Goal: Navigation & Orientation: Find specific page/section

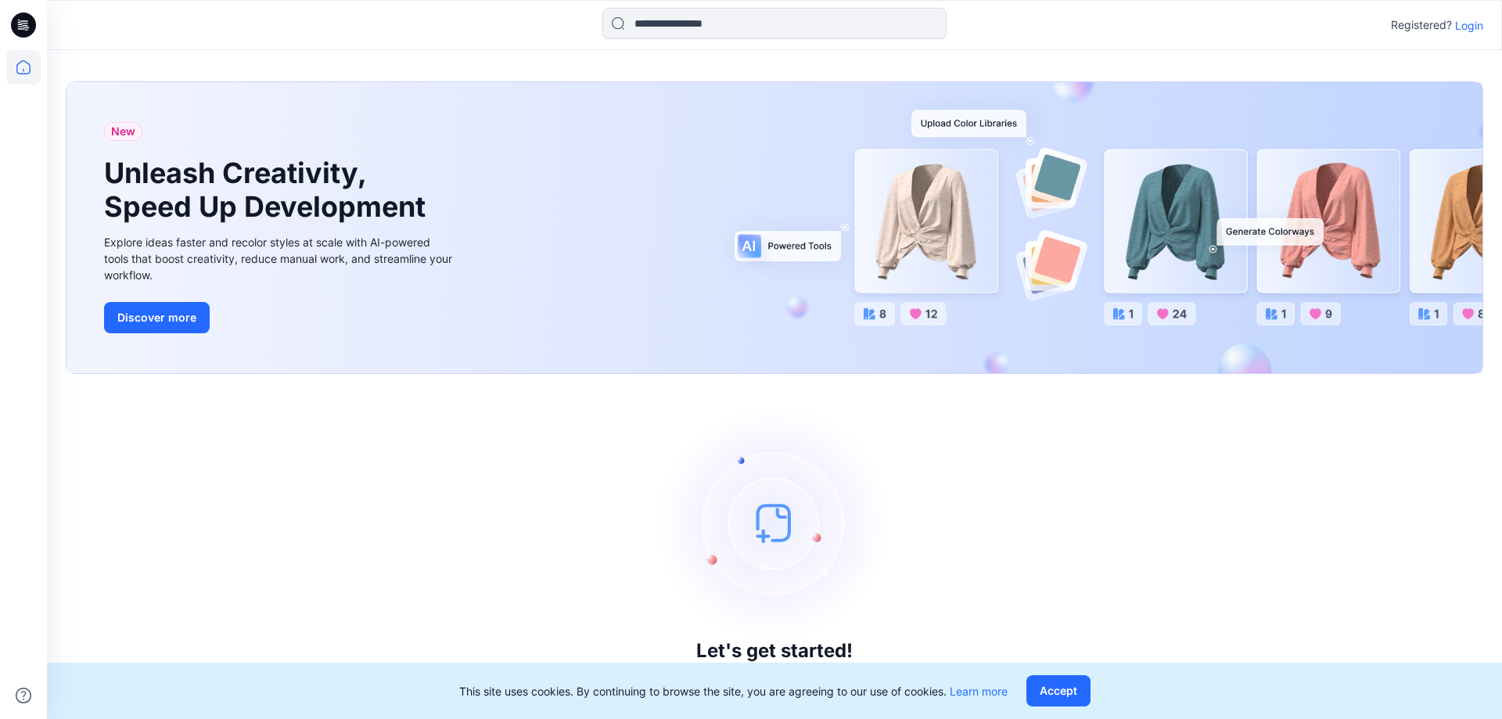
click at [1459, 24] on p "Login" at bounding box center [1469, 25] width 28 height 16
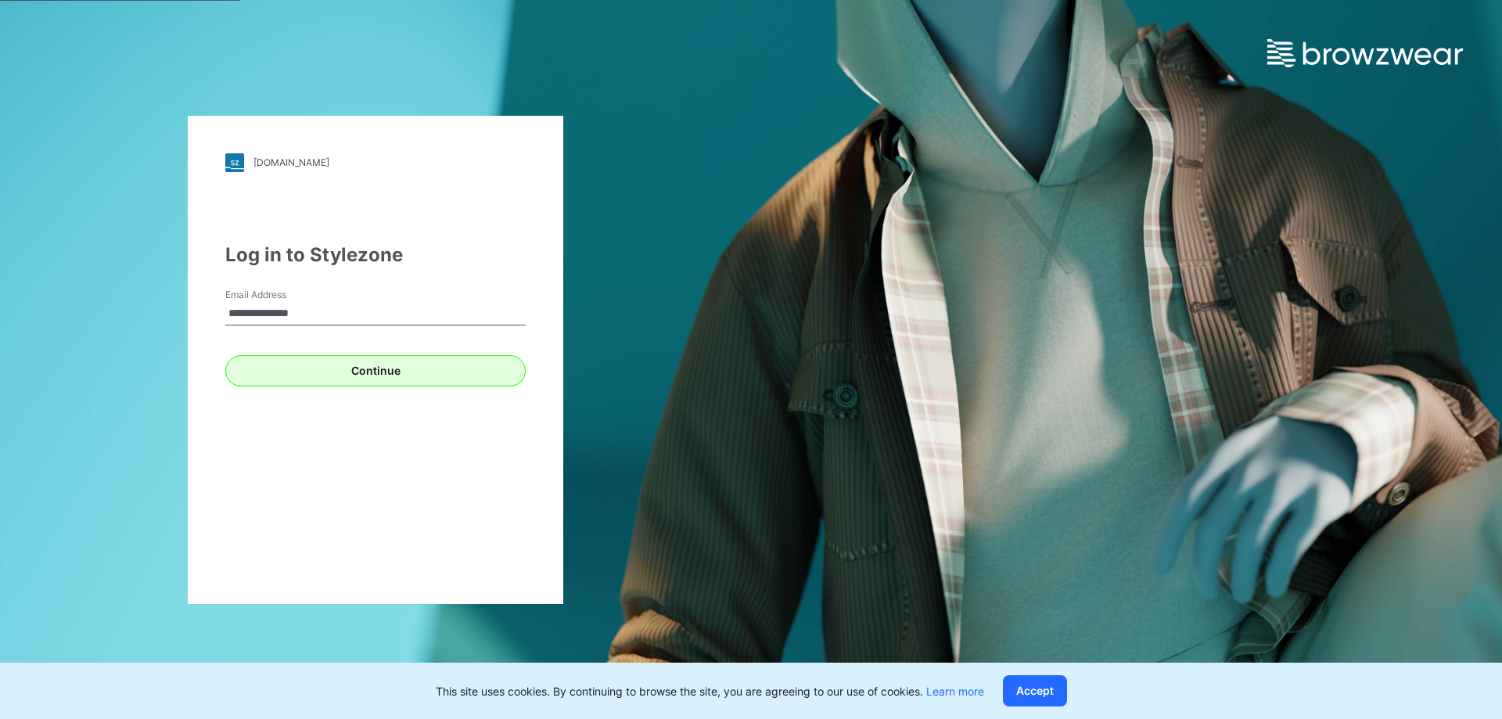
type input "**********"
click at [347, 379] on button "Continue" at bounding box center [375, 370] width 300 height 31
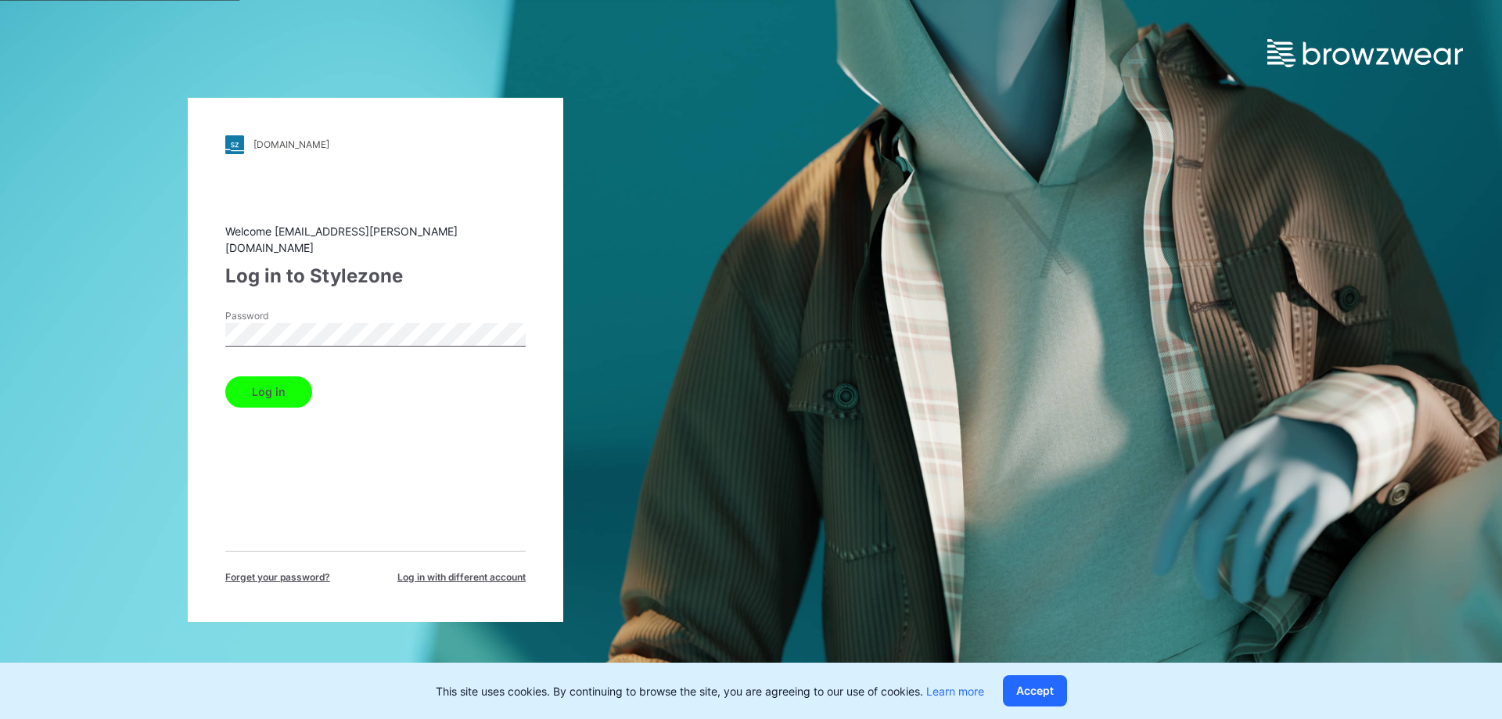
click at [225, 376] on button "Log in" at bounding box center [268, 391] width 87 height 31
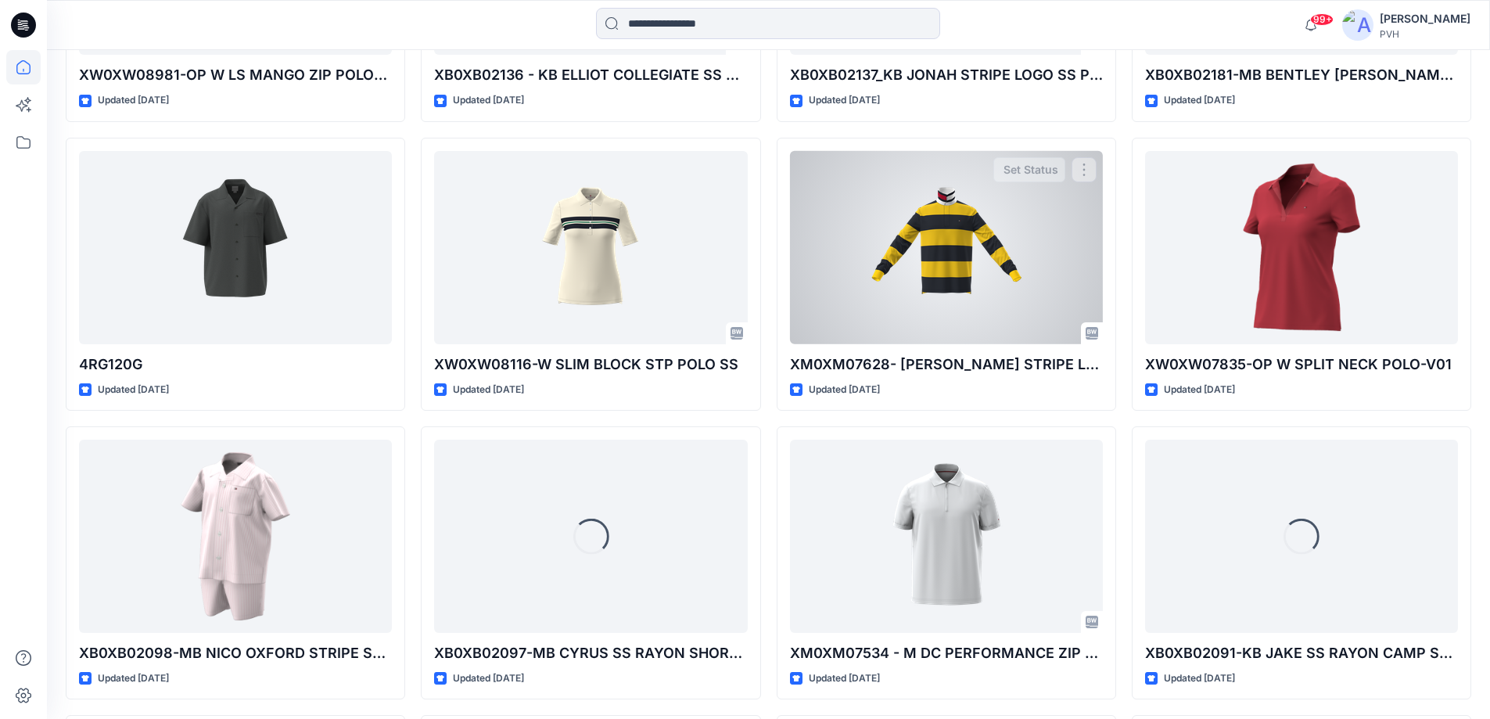
scroll to position [6181, 0]
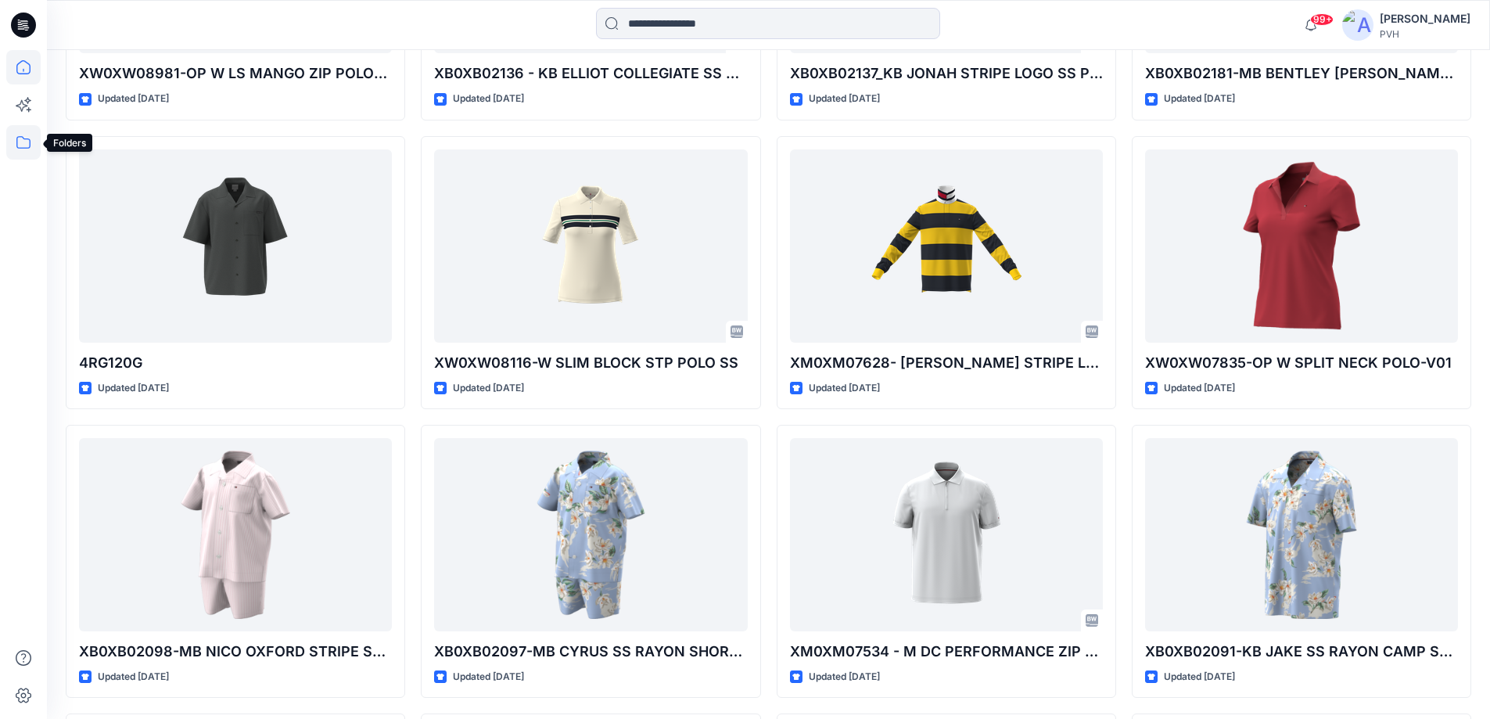
click at [16, 143] on icon at bounding box center [23, 142] width 34 height 34
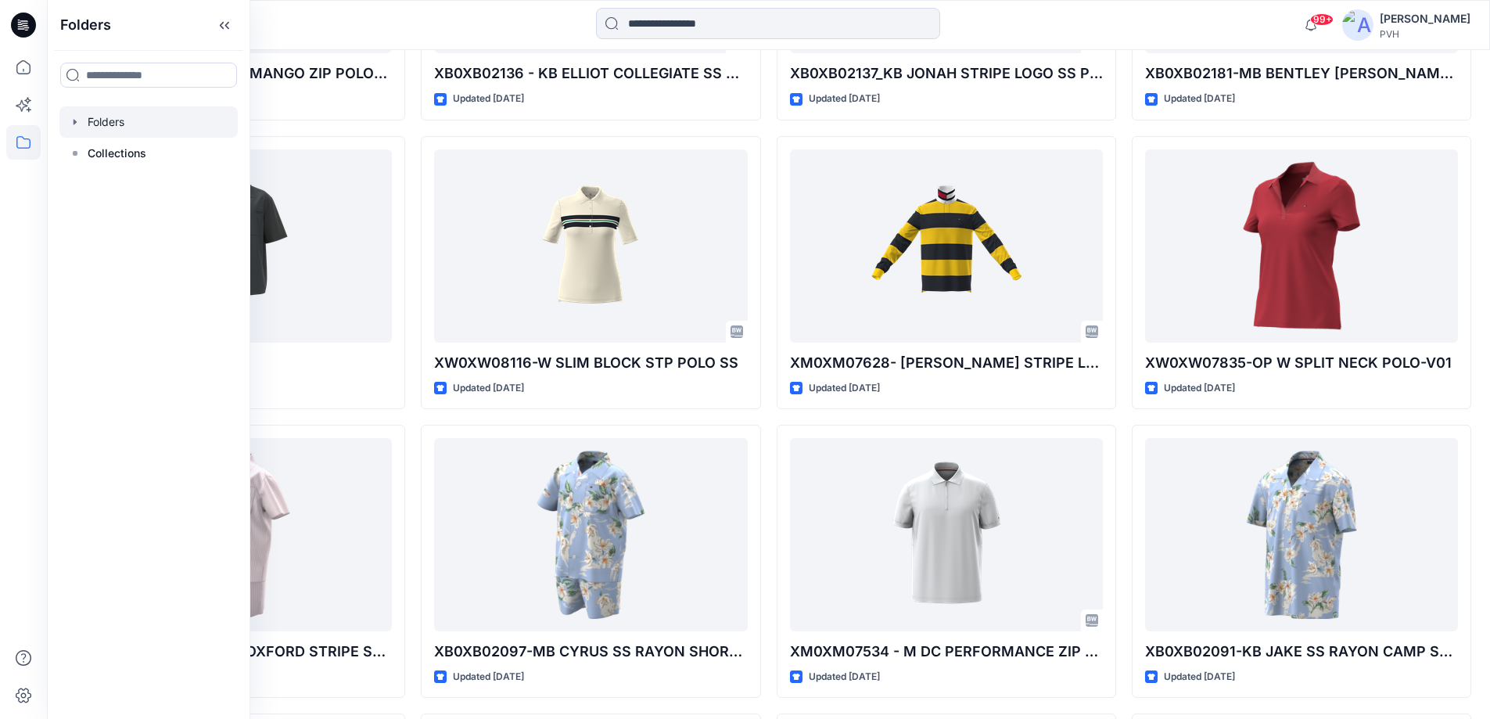
click at [144, 117] on div at bounding box center [148, 121] width 178 height 31
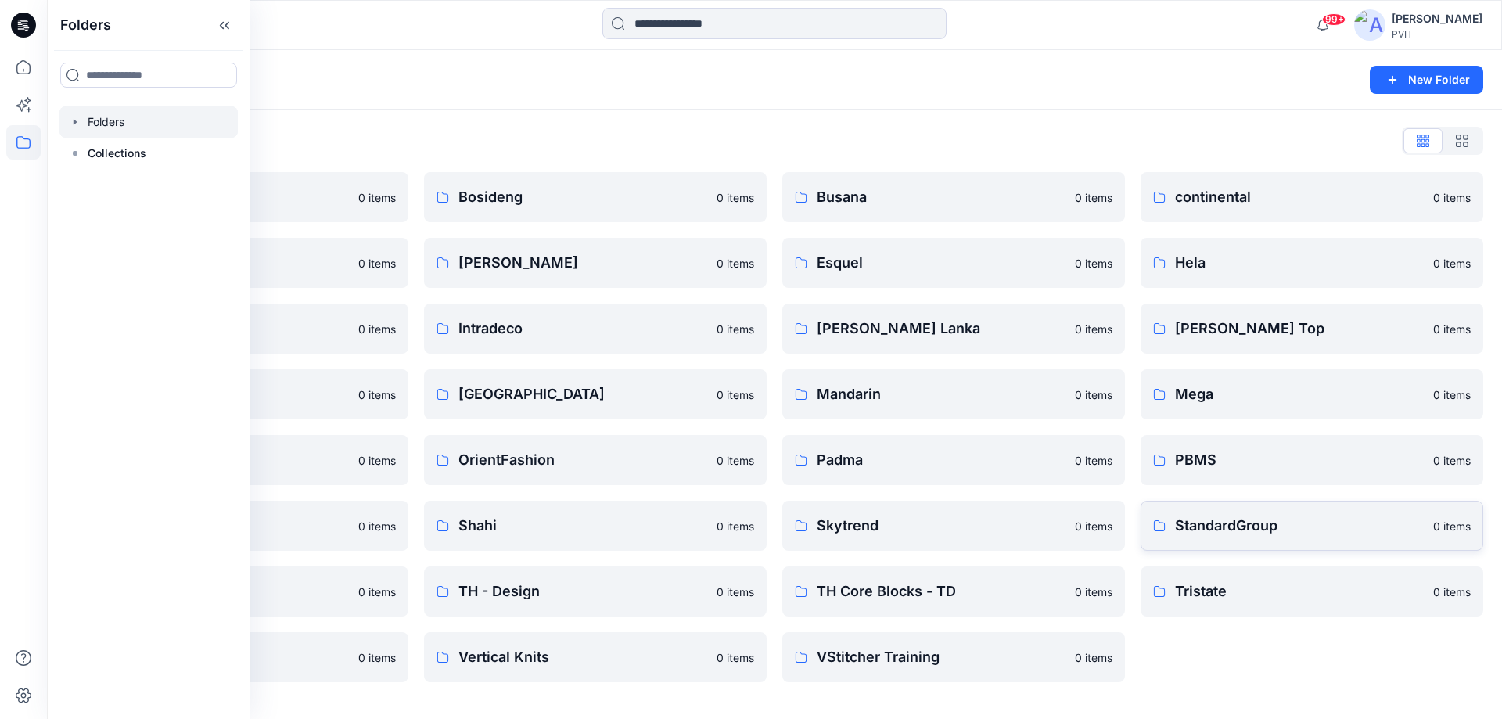
click at [1292, 529] on p "StandardGroup" at bounding box center [1299, 526] width 249 height 22
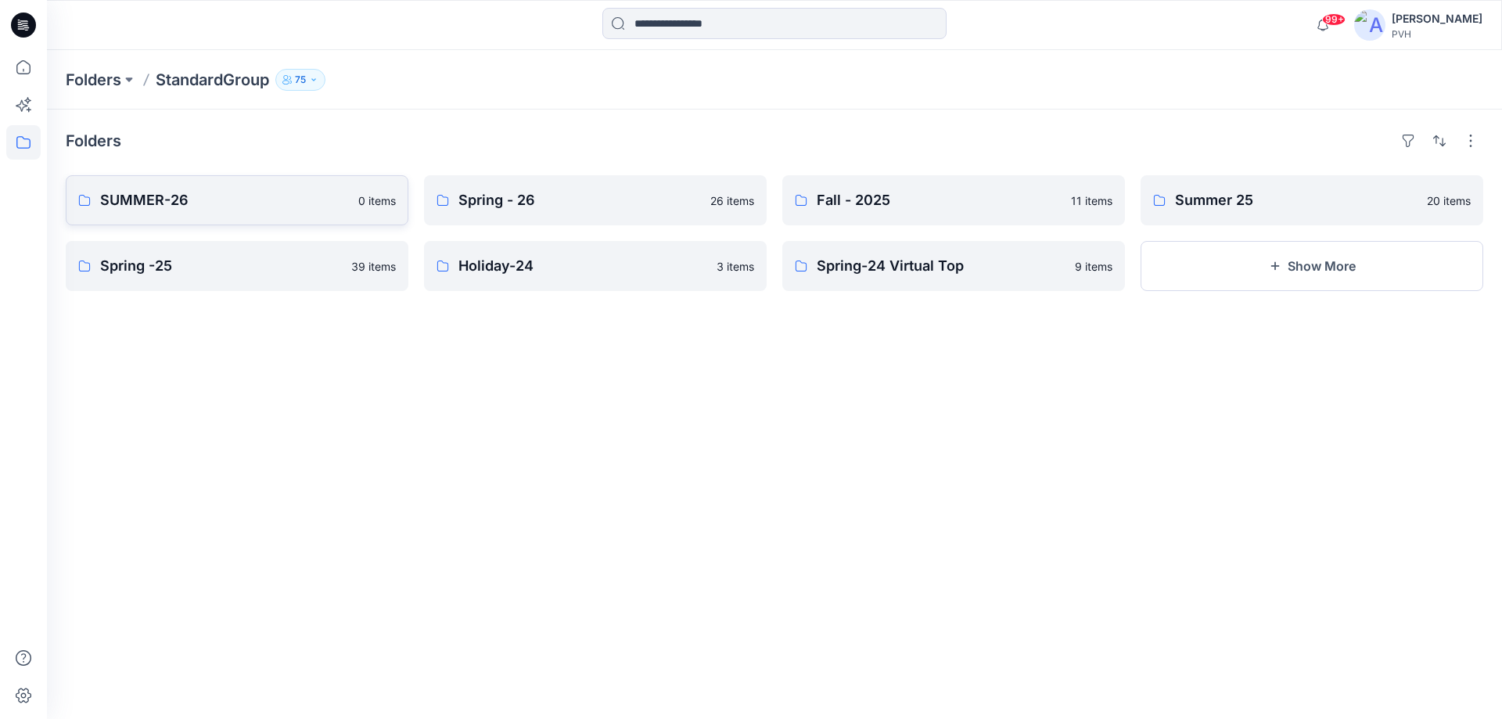
click at [228, 200] on p "SUMMER-26" at bounding box center [224, 200] width 249 height 22
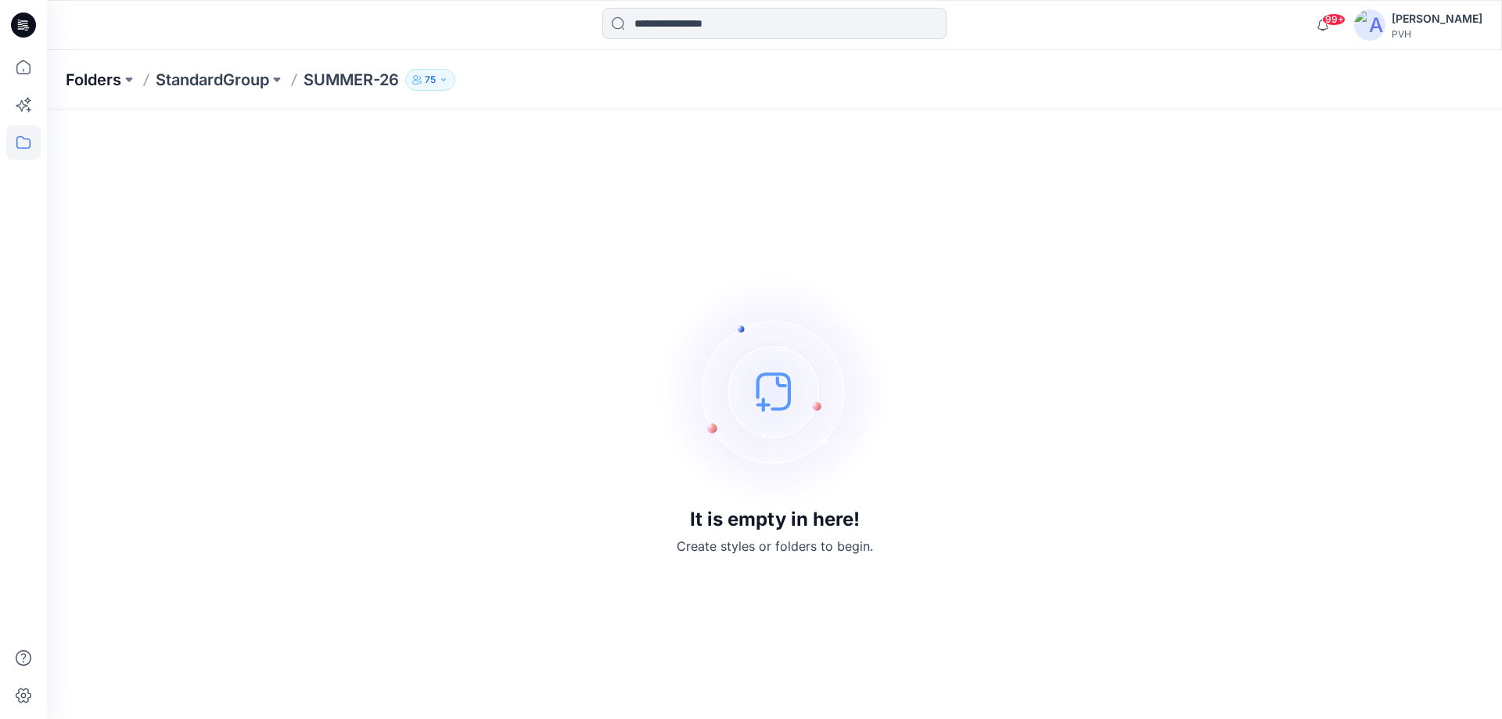
click at [115, 80] on p "Folders" at bounding box center [94, 80] width 56 height 22
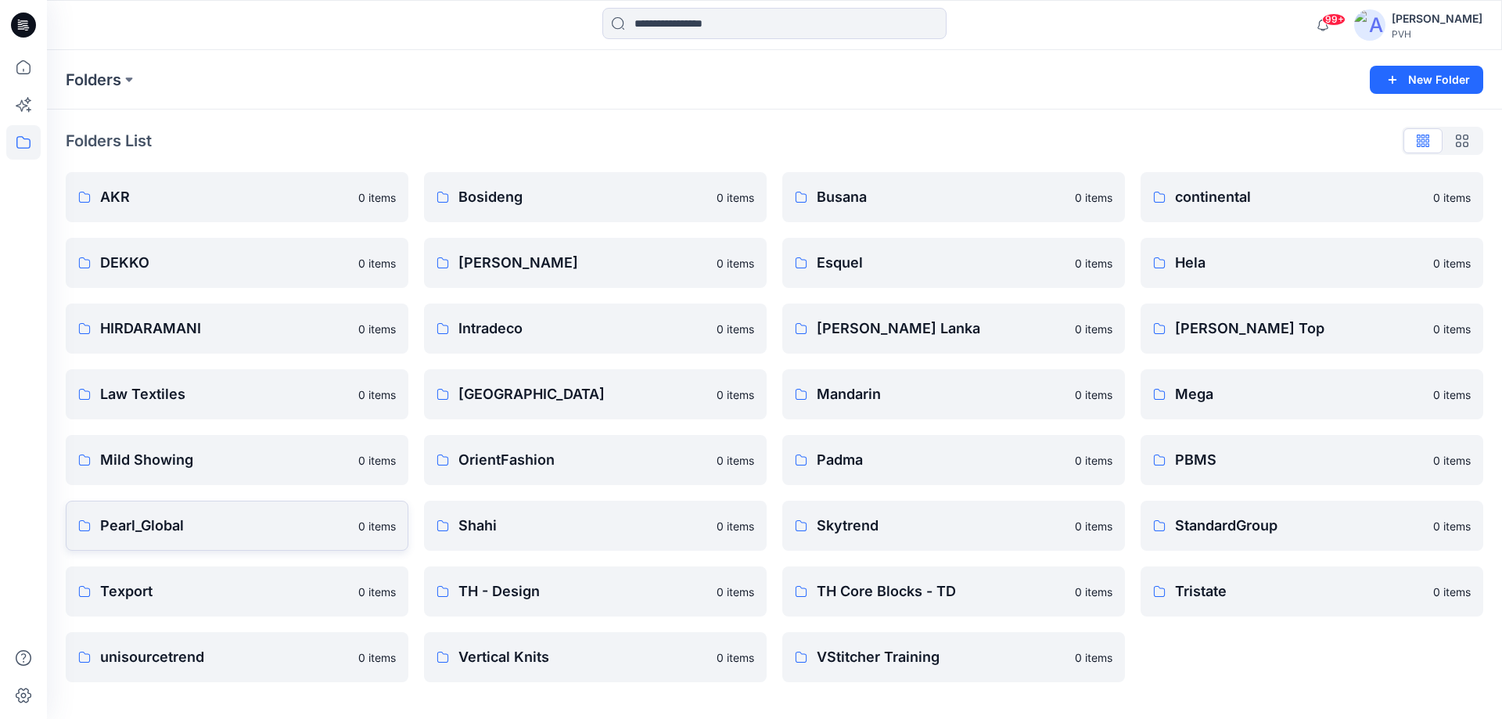
click at [230, 525] on p "Pearl_Global" at bounding box center [224, 526] width 249 height 22
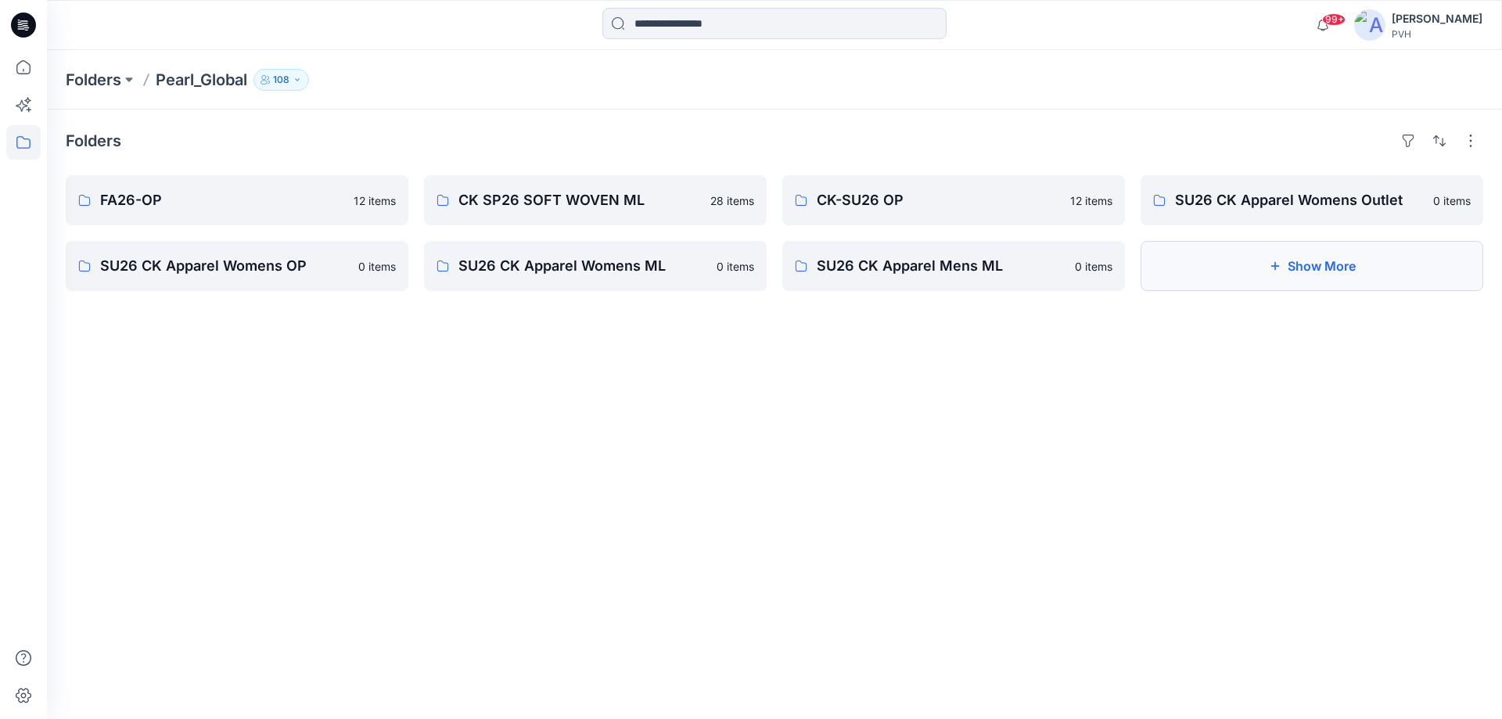
click at [1382, 279] on button "Show More" at bounding box center [1312, 266] width 343 height 50
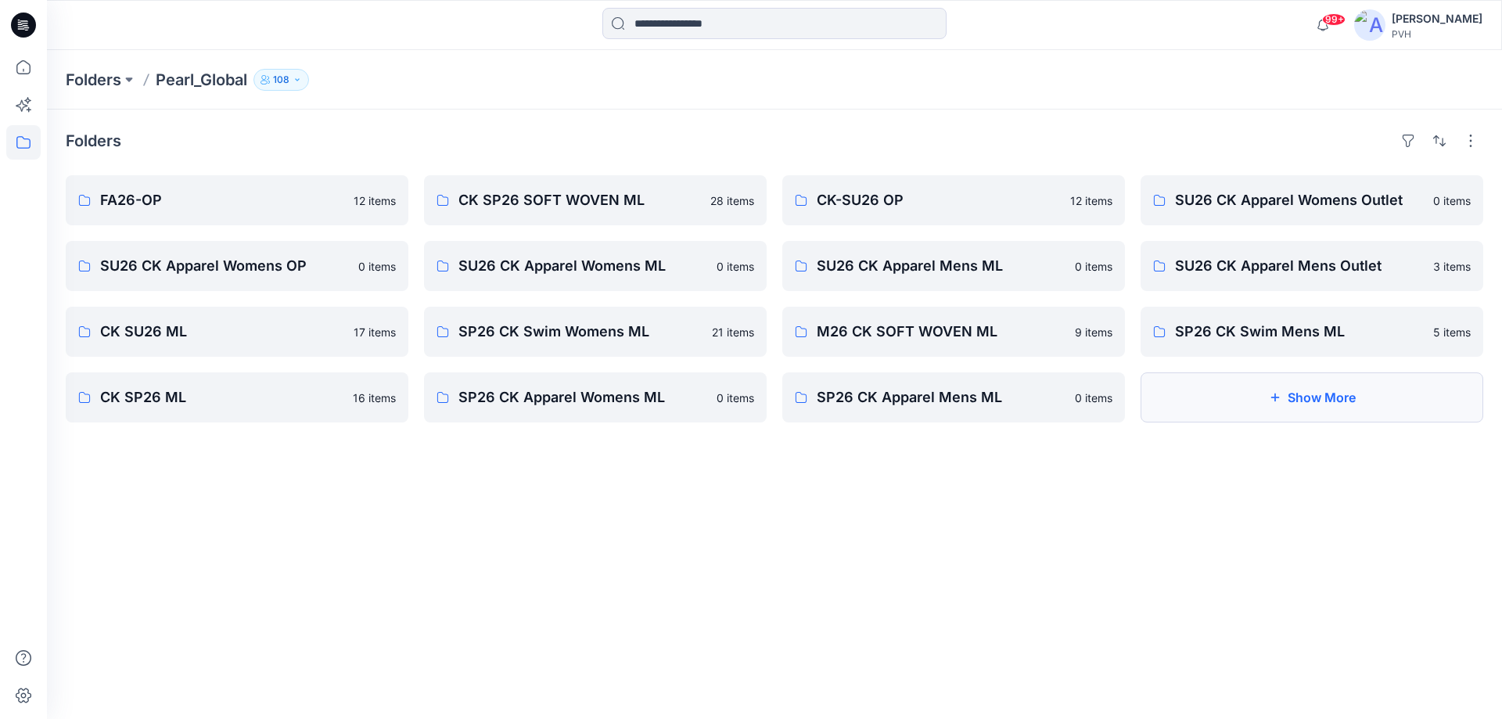
click at [1325, 409] on button "Show More" at bounding box center [1312, 397] width 343 height 50
click at [110, 80] on p "Folders" at bounding box center [94, 80] width 56 height 22
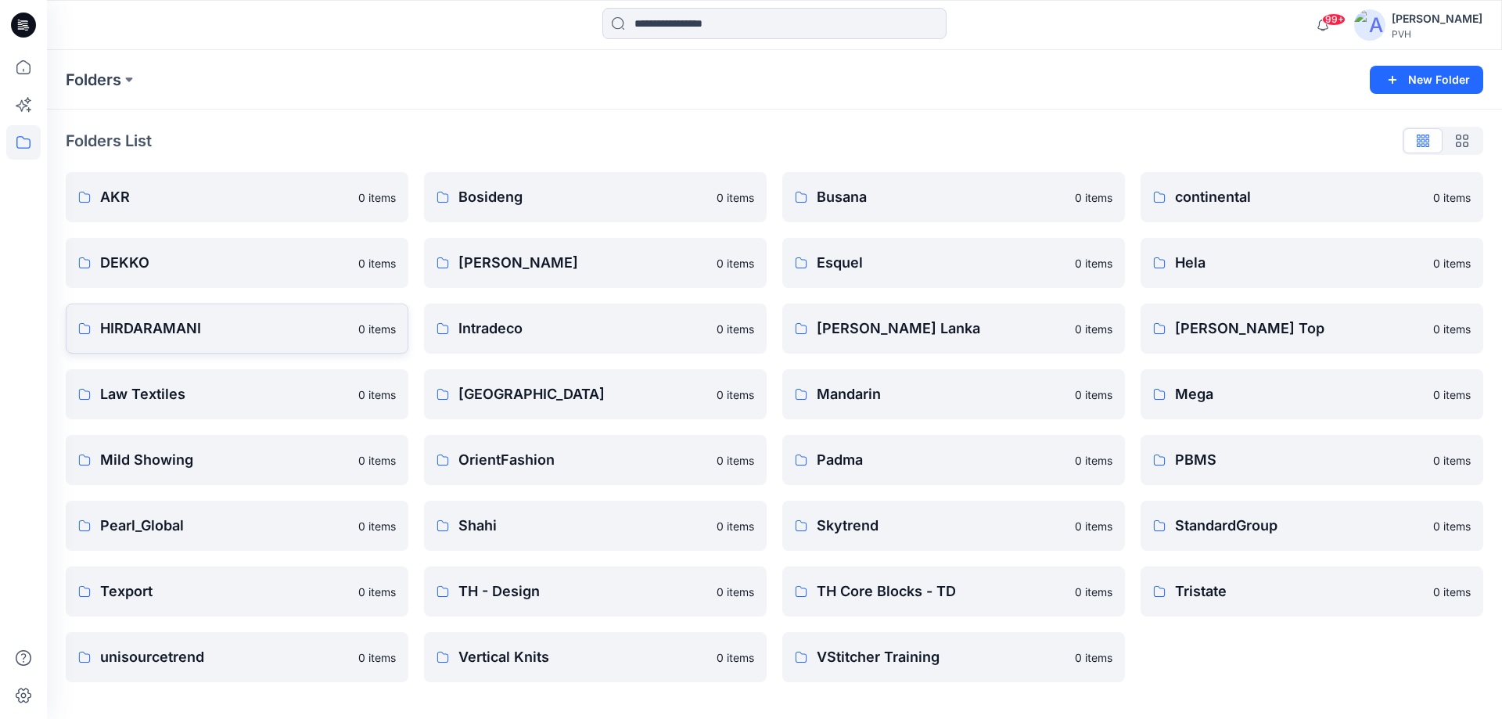
click at [290, 331] on p "HIRDARAMANI" at bounding box center [224, 329] width 249 height 22
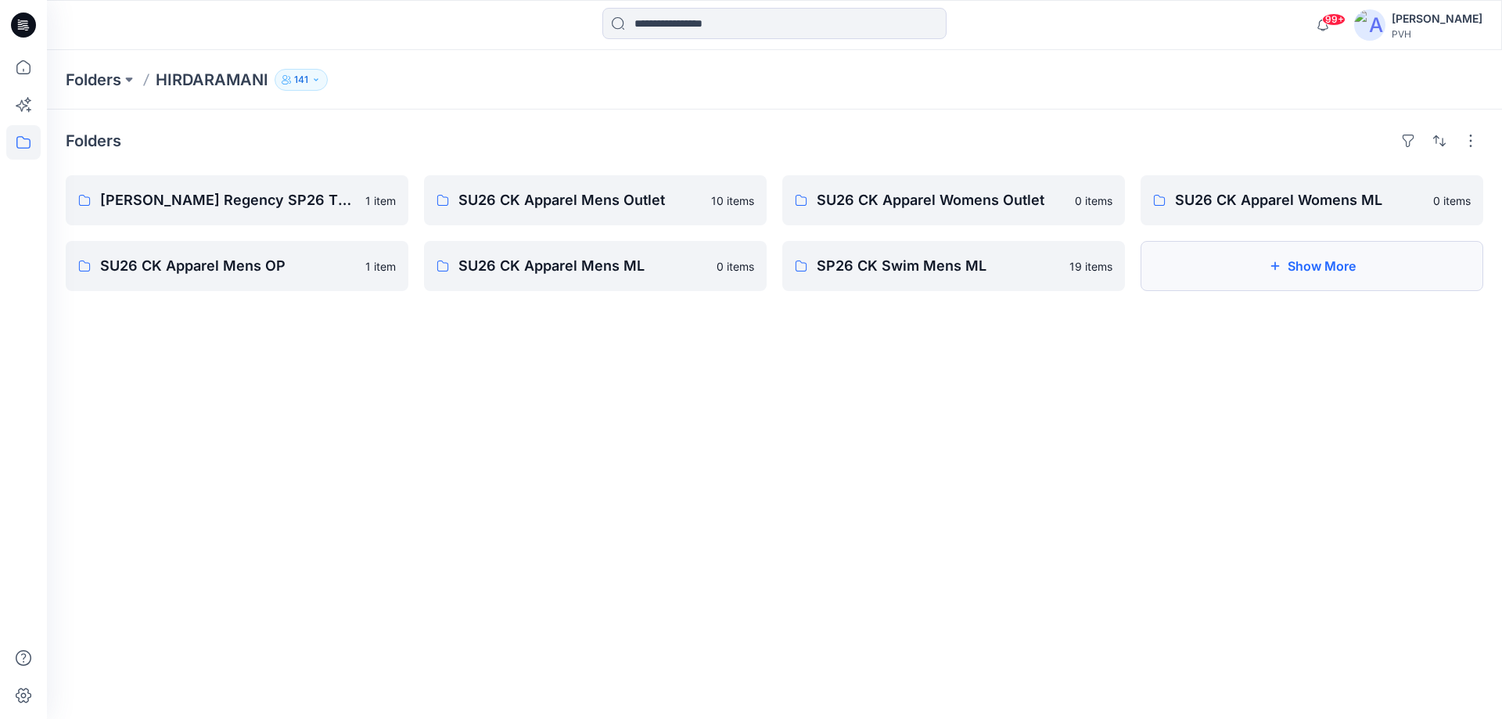
click at [1344, 268] on button "Show More" at bounding box center [1312, 266] width 343 height 50
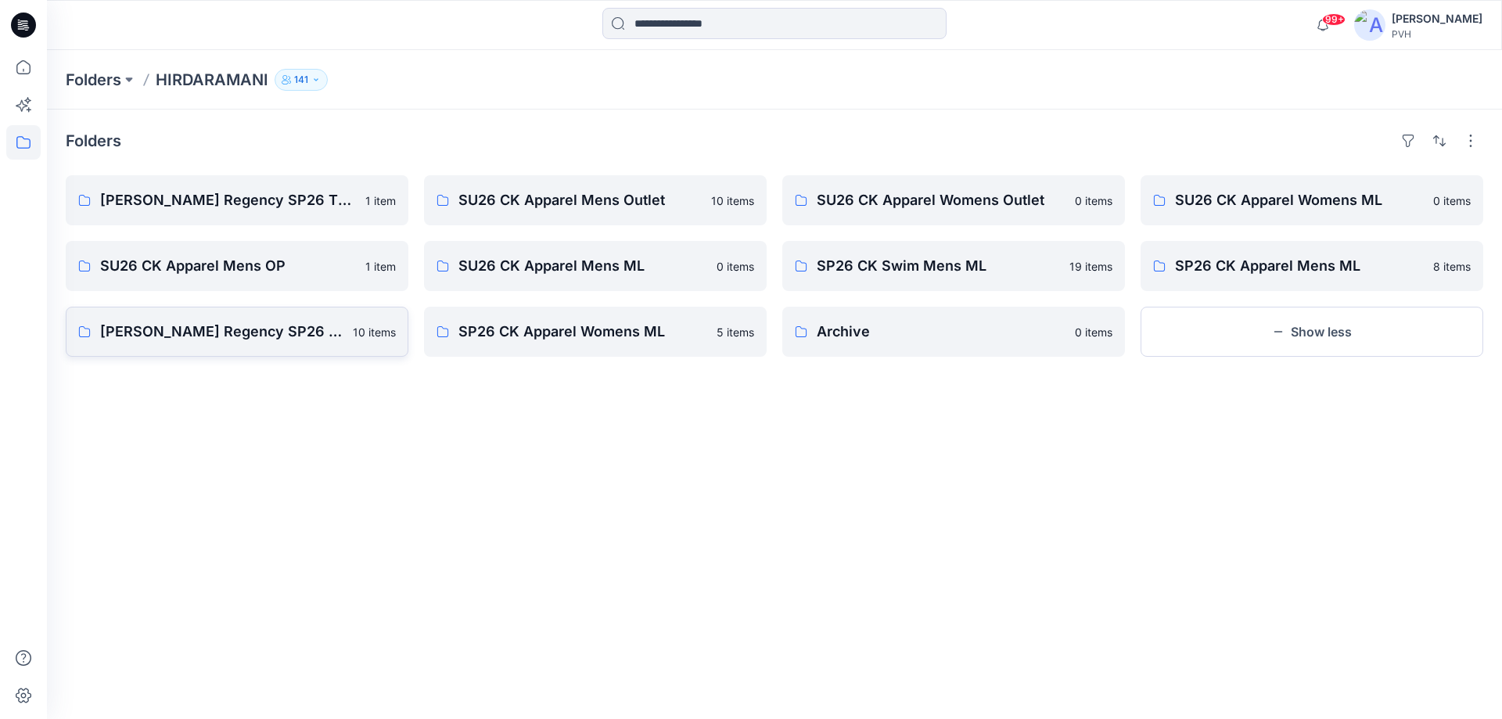
click at [235, 337] on p "[PERSON_NAME] Regency SP26 THW" at bounding box center [221, 332] width 243 height 22
